Goal: Check status: Check status

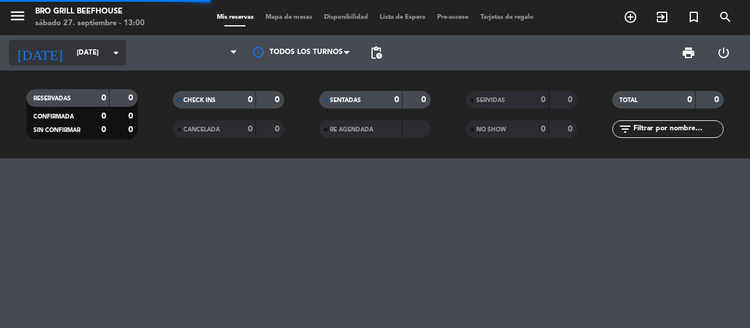
click at [98, 50] on input "[DATE]" at bounding box center [117, 53] width 93 height 20
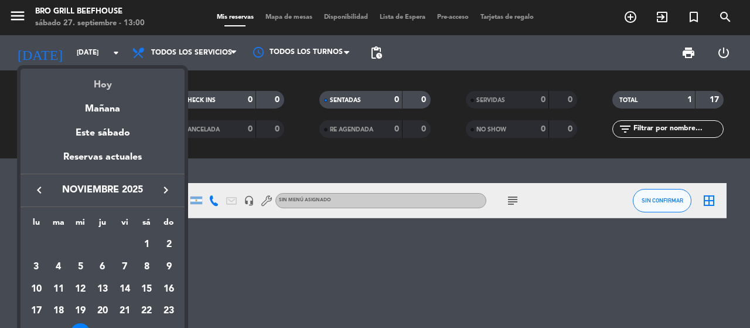
click at [108, 88] on div "Hoy" at bounding box center [103, 81] width 164 height 24
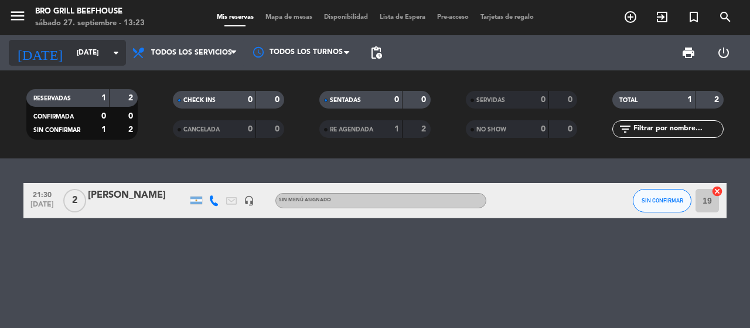
click at [114, 51] on icon "arrow_drop_down" at bounding box center [116, 53] width 14 height 14
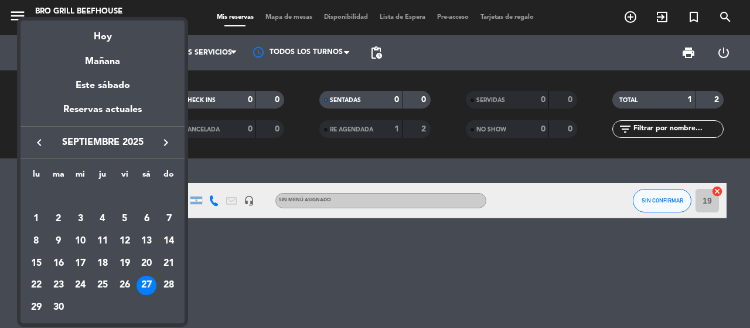
click at [165, 144] on icon "keyboard_arrow_right" at bounding box center [166, 142] width 14 height 14
click at [84, 282] on div "26" at bounding box center [80, 285] width 20 height 20
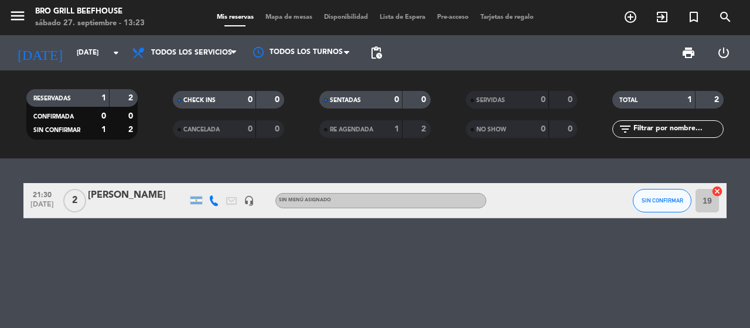
type input "[DATE]"
drag, startPoint x: 524, startPoint y: 204, endPoint x: 513, endPoint y: 197, distance: 12.9
click at [517, 201] on div "subject" at bounding box center [538, 200] width 105 height 35
click at [513, 197] on icon "subject" at bounding box center [513, 200] width 14 height 14
